Goal: Task Accomplishment & Management: Use online tool/utility

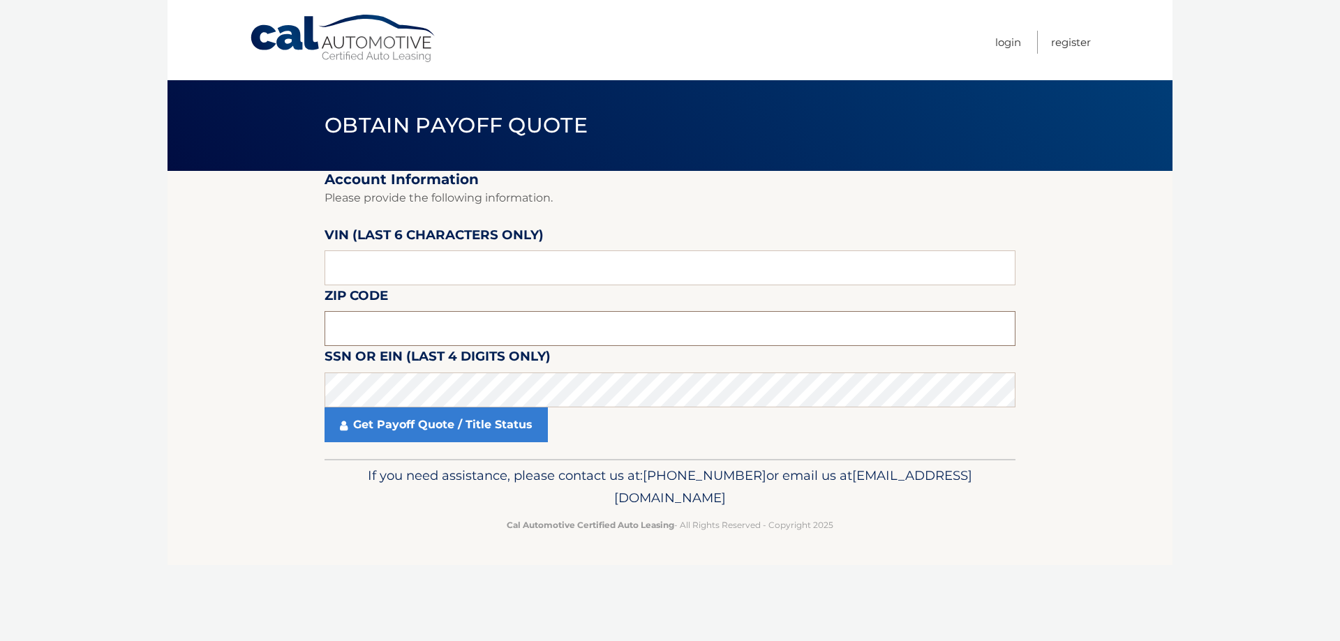
click at [391, 334] on input "text" at bounding box center [669, 328] width 691 height 35
type input "11762"
click at [373, 270] on input "text" at bounding box center [669, 268] width 691 height 35
type input "124264"
click at [419, 424] on link "Get Payoff Quote / Title Status" at bounding box center [435, 425] width 223 height 35
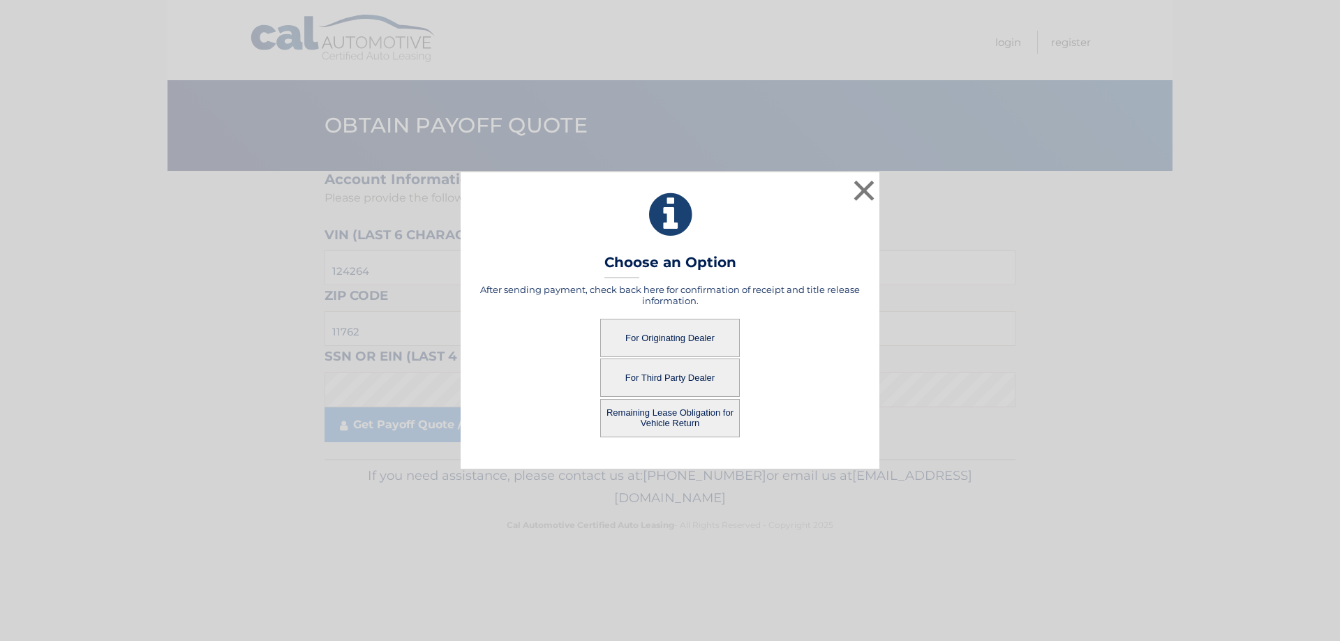
click at [656, 331] on button "For Originating Dealer" at bounding box center [670, 338] width 140 height 38
click at [664, 340] on button "For Originating Dealer" at bounding box center [670, 338] width 140 height 38
